Goal: Find contact information: Find contact information

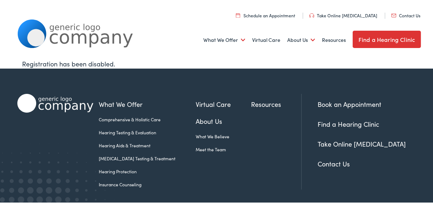
click at [318, 163] on link "Contact Us" at bounding box center [334, 162] width 32 height 9
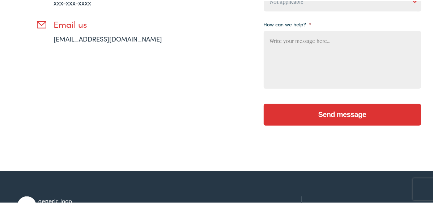
scroll to position [256, 0]
